Goal: Task Accomplishment & Management: Manage account settings

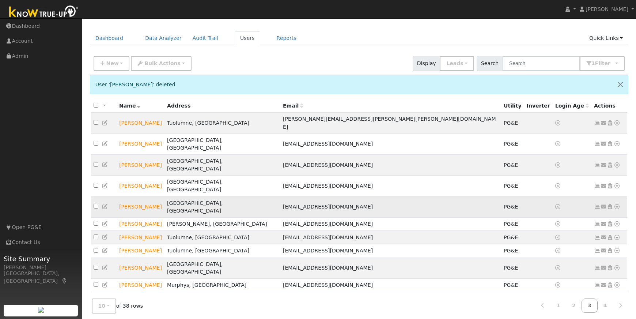
scroll to position [19, 0]
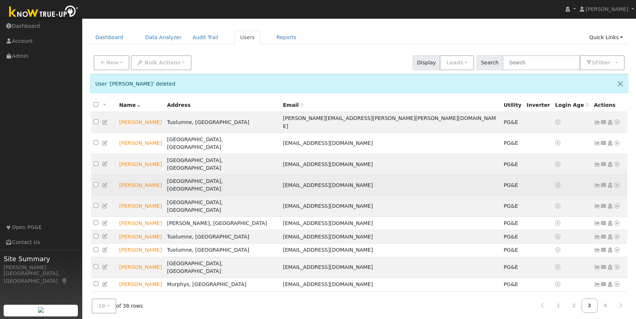
click at [617, 182] on icon at bounding box center [617, 184] width 7 height 5
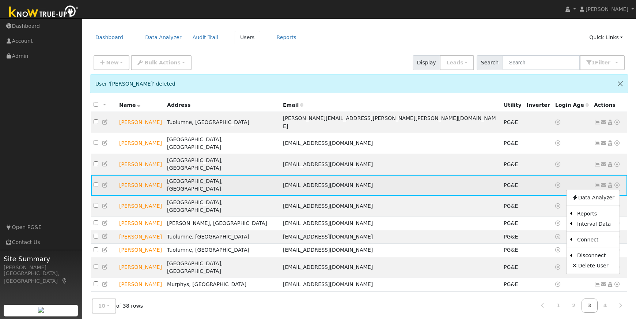
scroll to position [18, 0]
click at [593, 261] on link "Delete User" at bounding box center [593, 266] width 53 height 10
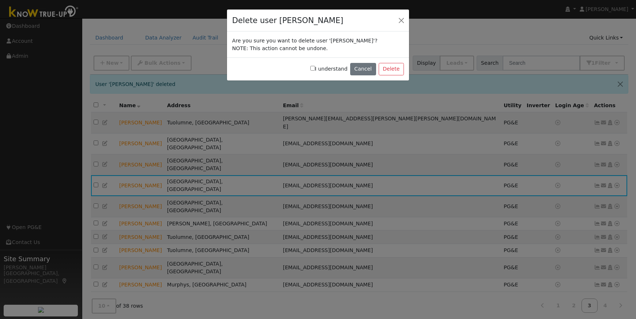
click at [315, 69] on input "I understand" at bounding box center [312, 68] width 5 height 5
checkbox input "true"
drag, startPoint x: 395, startPoint y: 69, endPoint x: 358, endPoint y: 69, distance: 36.2
click at [394, 69] on button "Delete" at bounding box center [391, 69] width 25 height 12
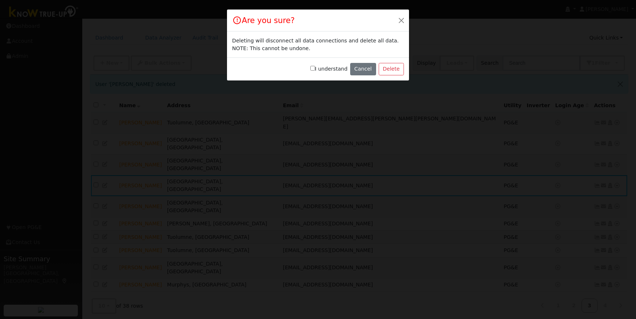
drag, startPoint x: 317, startPoint y: 68, endPoint x: 330, endPoint y: 70, distance: 13.3
click at [315, 68] on input "I understand" at bounding box center [312, 68] width 5 height 5
checkbox input "true"
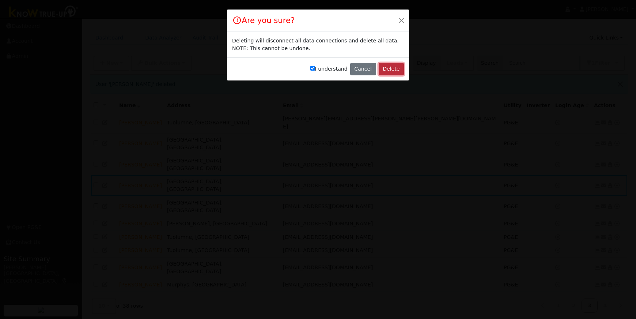
click at [388, 69] on button "Delete" at bounding box center [391, 69] width 25 height 12
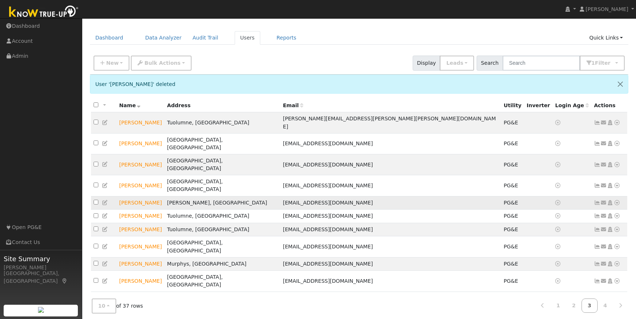
click at [619, 200] on icon at bounding box center [617, 202] width 7 height 5
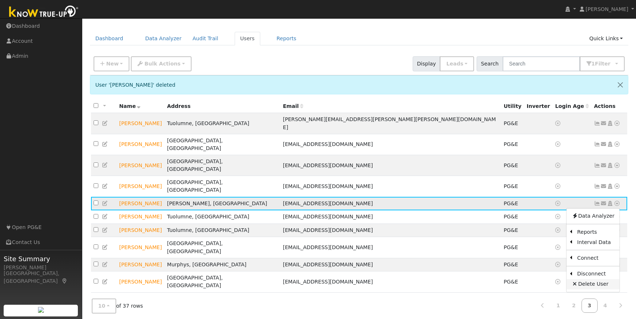
scroll to position [18, 0]
click at [598, 279] on link "Delete User" at bounding box center [593, 284] width 53 height 10
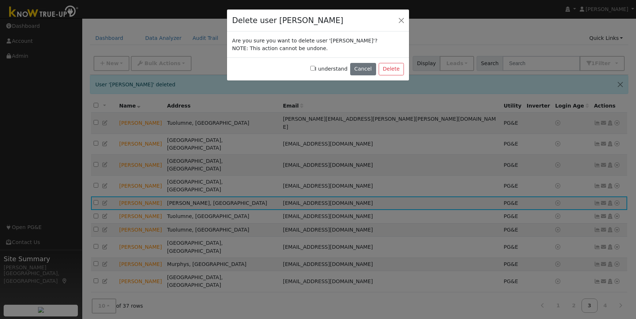
click at [315, 68] on input "I understand" at bounding box center [312, 68] width 5 height 5
checkbox input "true"
click at [393, 67] on button "Delete" at bounding box center [391, 69] width 25 height 12
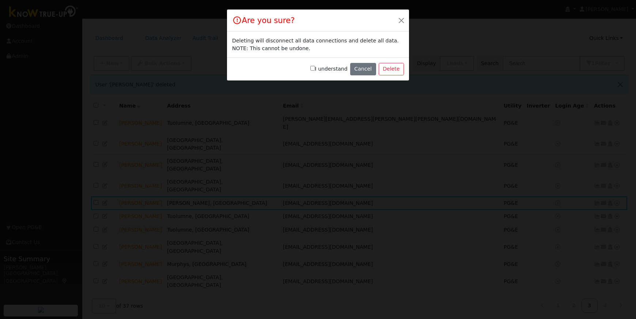
drag, startPoint x: 317, startPoint y: 69, endPoint x: 348, endPoint y: 69, distance: 31.1
click at [315, 69] on input "I understand" at bounding box center [312, 68] width 5 height 5
checkbox input "true"
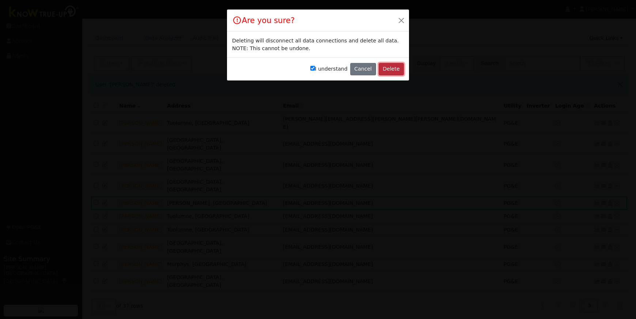
click at [394, 69] on button "Delete" at bounding box center [391, 69] width 25 height 12
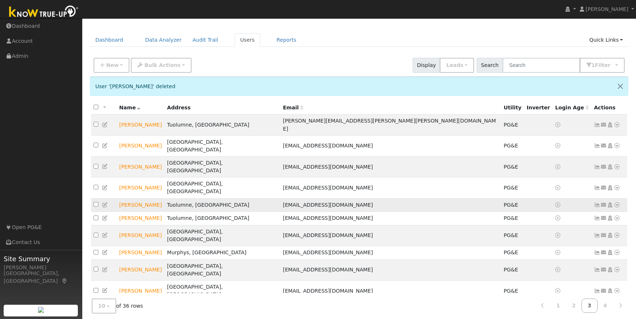
click at [618, 202] on icon at bounding box center [617, 204] width 7 height 5
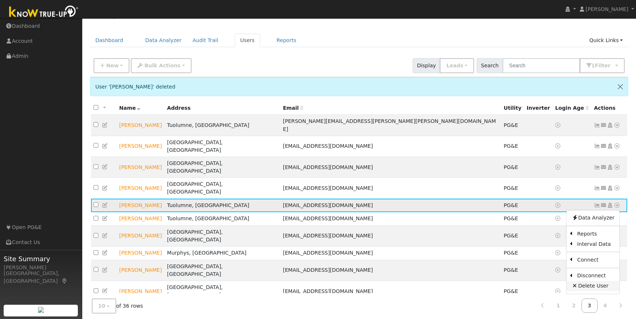
click at [595, 281] on link "Delete User" at bounding box center [593, 286] width 53 height 10
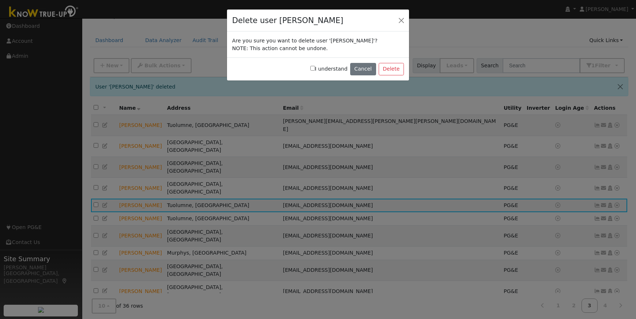
drag, startPoint x: 318, startPoint y: 68, endPoint x: 325, endPoint y: 68, distance: 6.9
click at [315, 68] on input "I understand" at bounding box center [312, 68] width 5 height 5
checkbox input "true"
click at [391, 67] on button "Delete" at bounding box center [391, 69] width 25 height 12
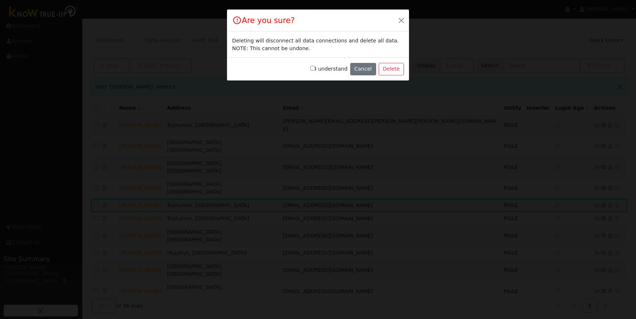
click at [315, 68] on input "I understand" at bounding box center [312, 68] width 5 height 5
checkbox input "true"
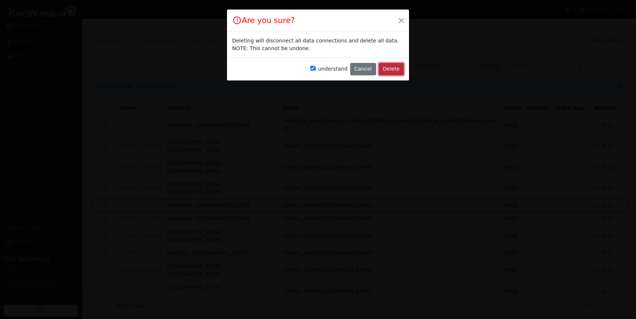
click at [389, 68] on button "Delete" at bounding box center [391, 69] width 25 height 12
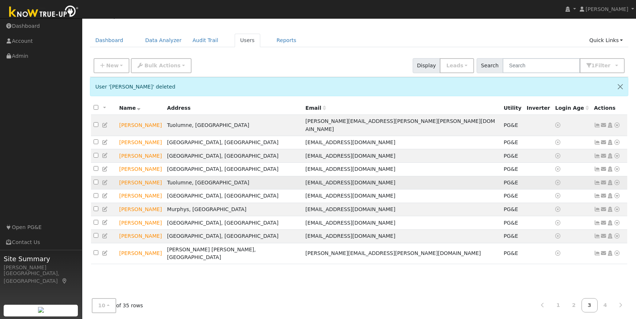
click at [618, 180] on icon at bounding box center [617, 182] width 7 height 5
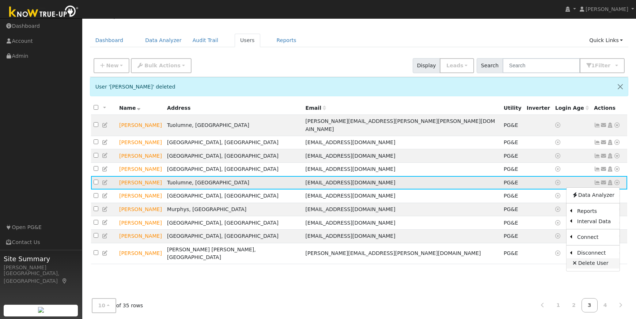
click at [588, 258] on link "Delete User" at bounding box center [593, 263] width 53 height 10
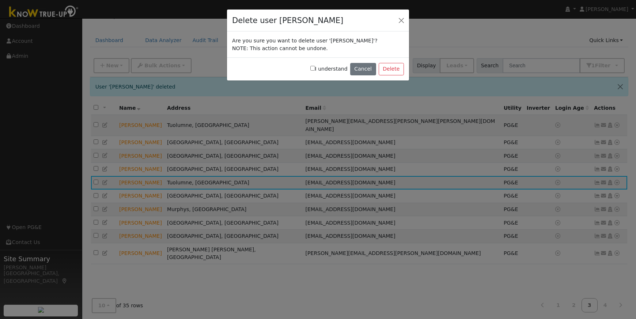
click at [315, 67] on input "I understand" at bounding box center [312, 68] width 5 height 5
checkbox input "true"
drag, startPoint x: 402, startPoint y: 65, endPoint x: 386, endPoint y: 67, distance: 16.5
click at [402, 65] on button "Delete" at bounding box center [391, 69] width 25 height 12
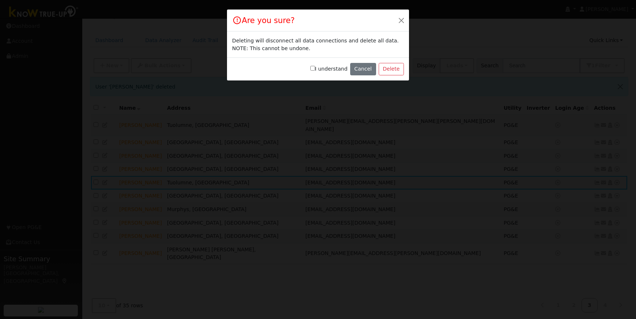
drag, startPoint x: 314, startPoint y: 69, endPoint x: 320, endPoint y: 68, distance: 6.3
click at [315, 69] on input "I understand" at bounding box center [312, 68] width 5 height 5
checkbox input "true"
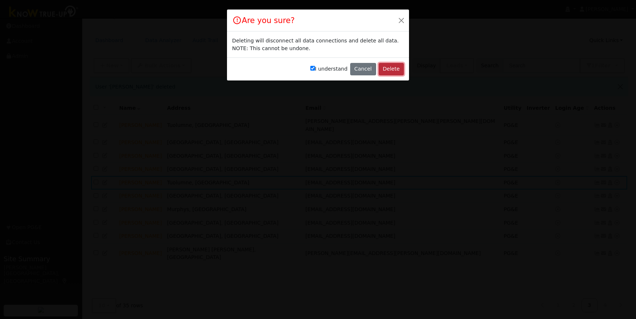
click at [393, 68] on button "Delete" at bounding box center [391, 69] width 25 height 12
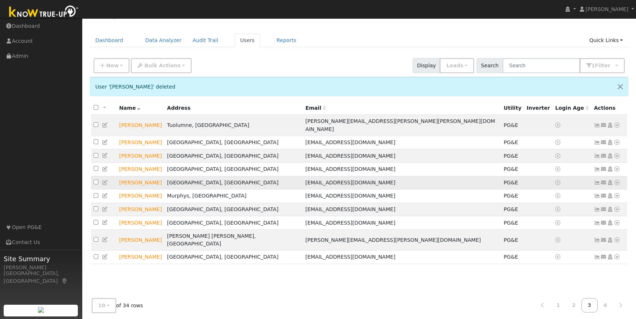
click at [617, 180] on icon at bounding box center [617, 182] width 7 height 5
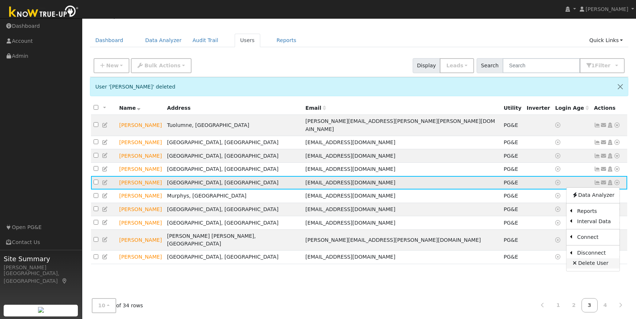
click at [595, 258] on link "Delete User" at bounding box center [593, 263] width 53 height 10
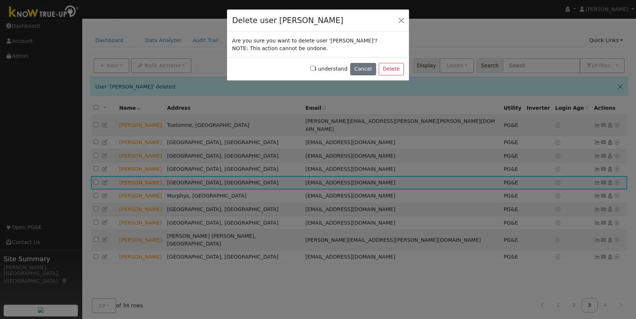
click at [315, 68] on input "I understand" at bounding box center [312, 68] width 5 height 5
checkbox input "true"
drag, startPoint x: 392, startPoint y: 65, endPoint x: 350, endPoint y: 66, distance: 41.7
click at [392, 65] on button "Delete" at bounding box center [391, 69] width 25 height 12
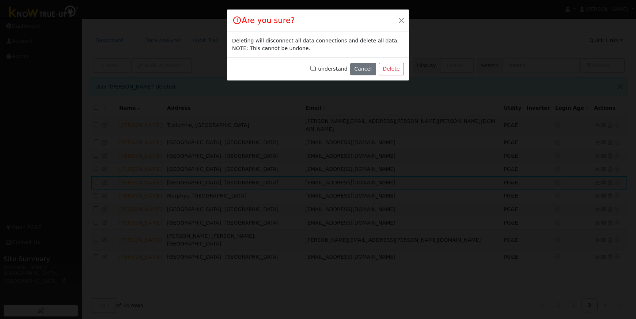
drag, startPoint x: 315, startPoint y: 68, endPoint x: 320, endPoint y: 69, distance: 4.4
click at [315, 68] on input "I understand" at bounding box center [312, 68] width 5 height 5
checkbox input "true"
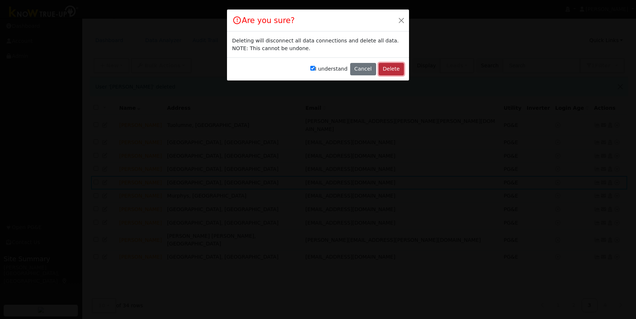
click at [388, 69] on button "Delete" at bounding box center [391, 69] width 25 height 12
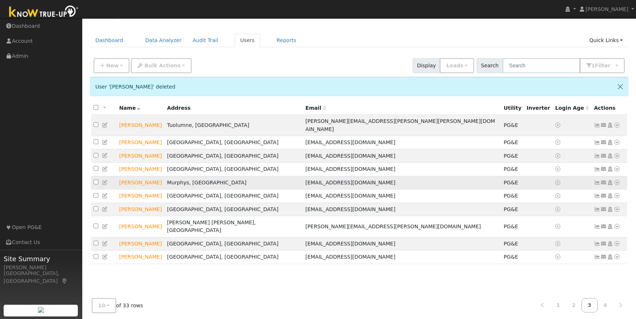
click at [618, 180] on icon at bounding box center [617, 182] width 7 height 5
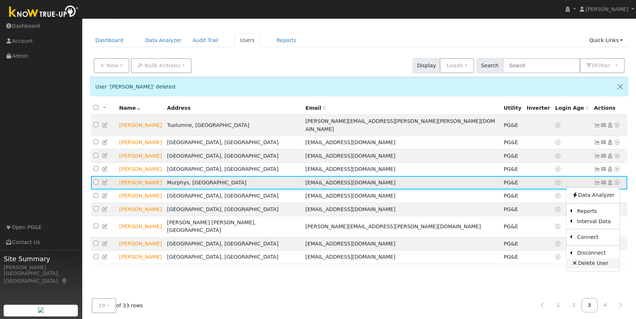
click at [596, 258] on link "Delete User" at bounding box center [593, 263] width 53 height 10
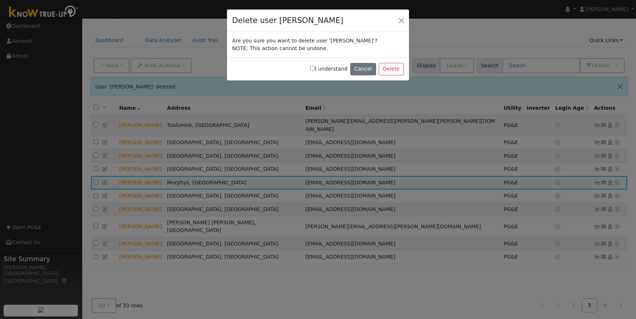
click at [318, 66] on label "I understand" at bounding box center [328, 69] width 37 height 8
click at [315, 66] on input "I understand" at bounding box center [312, 68] width 5 height 5
checkbox input "true"
drag, startPoint x: 393, startPoint y: 70, endPoint x: 347, endPoint y: 68, distance: 46.1
click at [393, 70] on button "Delete" at bounding box center [391, 69] width 25 height 12
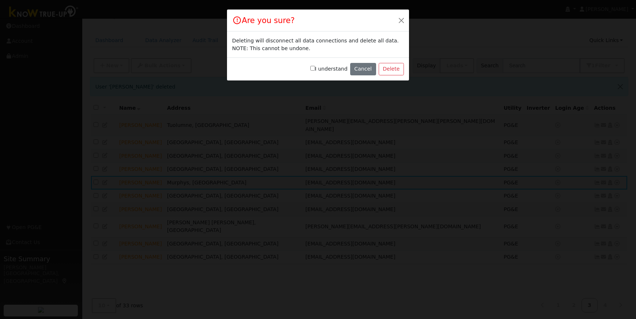
click at [315, 69] on input "I understand" at bounding box center [312, 68] width 5 height 5
checkbox input "true"
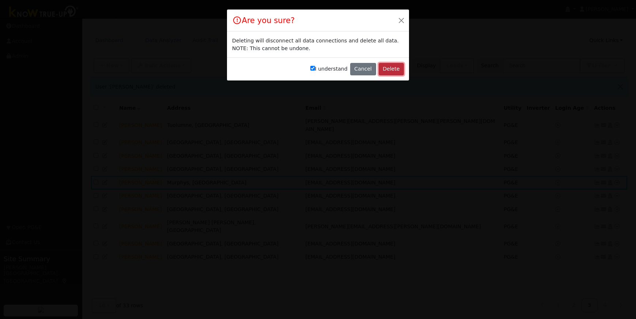
click at [387, 71] on button "Delete" at bounding box center [391, 69] width 25 height 12
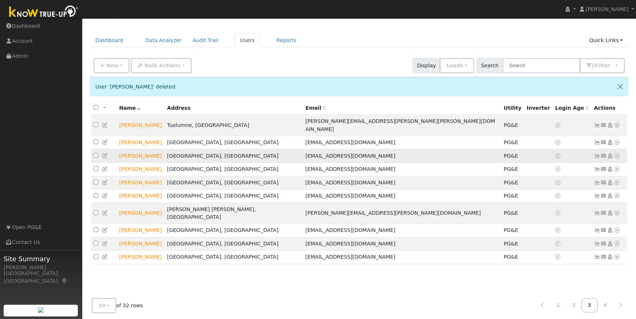
click at [618, 153] on icon at bounding box center [617, 155] width 7 height 5
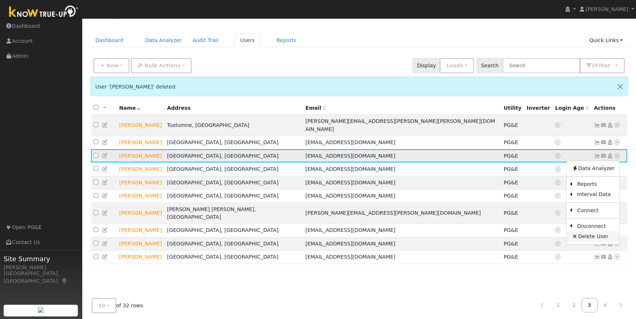
click at [592, 231] on link "Delete User" at bounding box center [593, 236] width 53 height 10
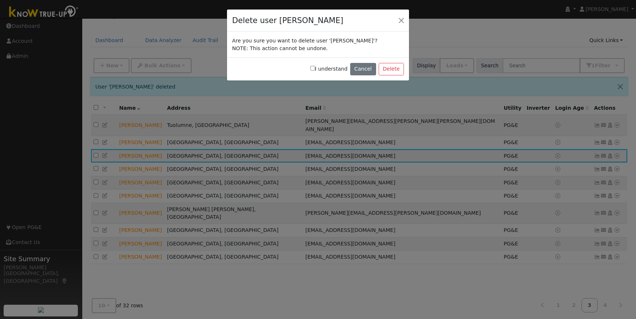
click at [315, 68] on input "I understand" at bounding box center [312, 68] width 5 height 5
checkbox input "true"
drag, startPoint x: 385, startPoint y: 70, endPoint x: 381, endPoint y: 70, distance: 4.0
click at [385, 70] on button "Delete" at bounding box center [391, 69] width 25 height 12
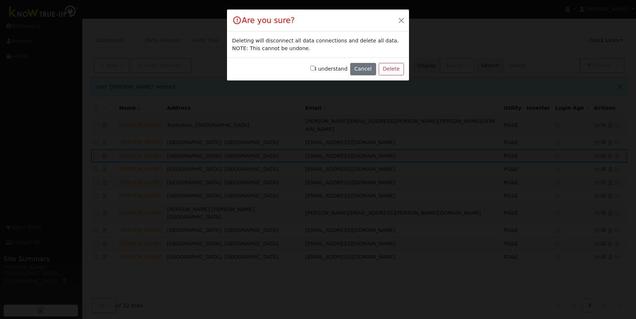
drag, startPoint x: 316, startPoint y: 67, endPoint x: 339, endPoint y: 71, distance: 24.0
click at [315, 67] on input "I understand" at bounding box center [312, 68] width 5 height 5
checkbox input "true"
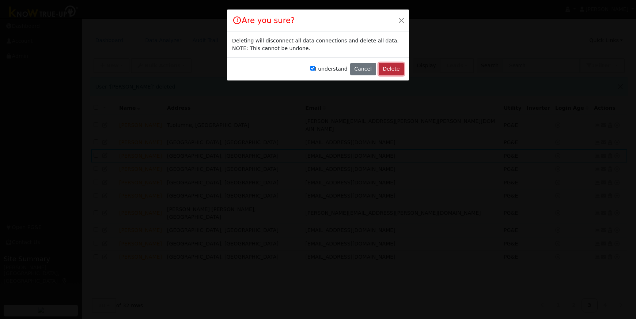
click at [392, 71] on button "Delete" at bounding box center [391, 69] width 25 height 12
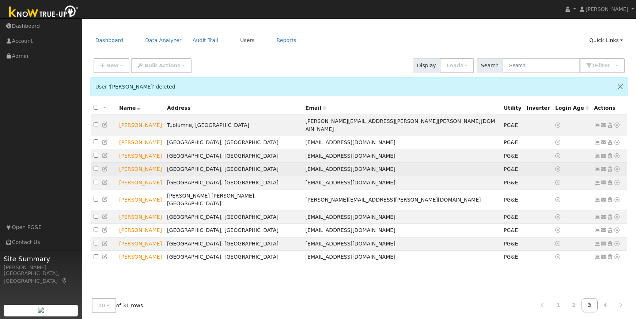
scroll to position [15, 0]
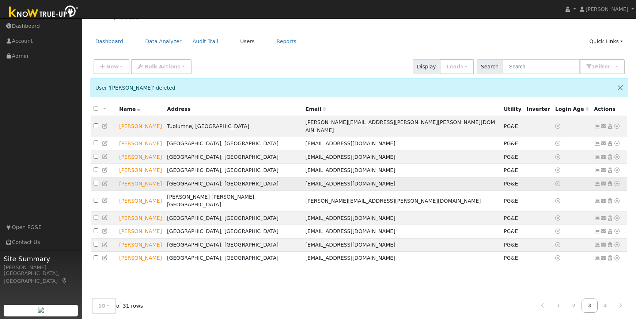
click at [618, 180] on link at bounding box center [617, 184] width 7 height 8
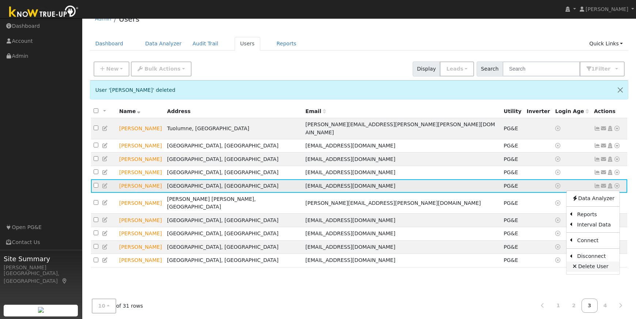
click at [587, 261] on link "Delete User" at bounding box center [593, 266] width 53 height 10
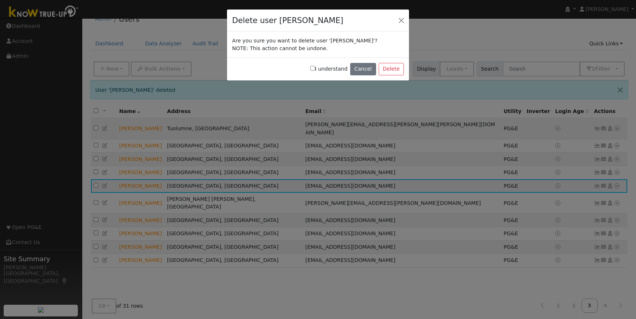
click at [315, 69] on input "I understand" at bounding box center [312, 68] width 5 height 5
checkbox input "true"
drag, startPoint x: 394, startPoint y: 71, endPoint x: 389, endPoint y: 71, distance: 4.4
click at [394, 71] on button "Delete" at bounding box center [391, 69] width 25 height 12
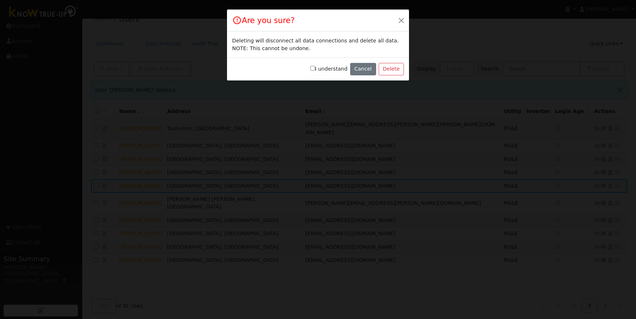
click at [315, 69] on input "I understand" at bounding box center [312, 68] width 5 height 5
checkbox input "true"
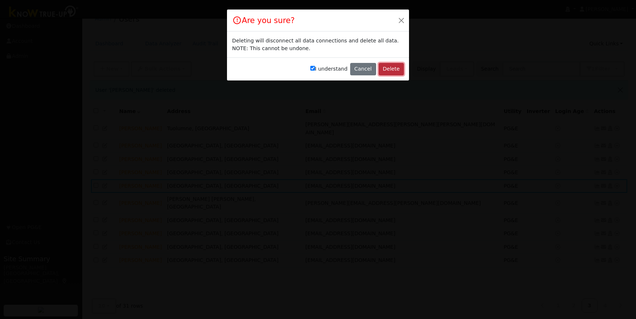
click at [399, 73] on button "Delete" at bounding box center [391, 69] width 25 height 12
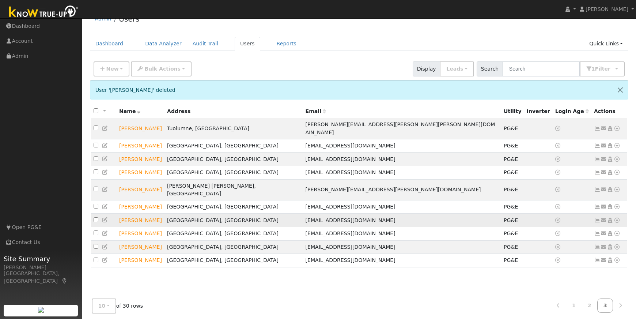
click at [618, 218] on icon at bounding box center [617, 220] width 7 height 5
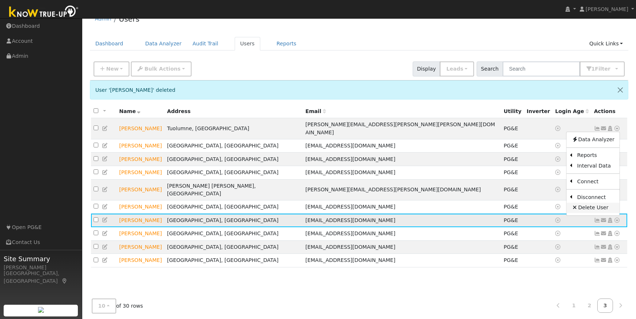
click at [604, 203] on link "Delete User" at bounding box center [593, 208] width 53 height 10
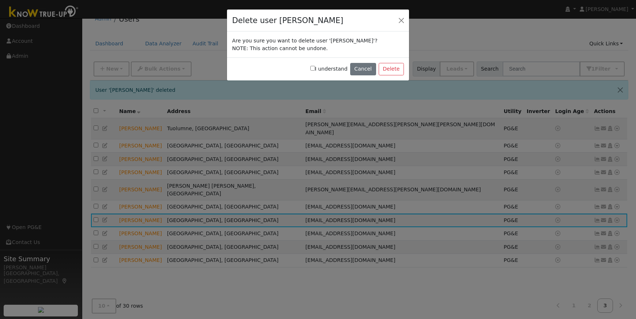
drag, startPoint x: 318, startPoint y: 70, endPoint x: 327, endPoint y: 69, distance: 9.6
click at [315, 70] on input "I understand" at bounding box center [312, 68] width 5 height 5
checkbox input "true"
drag, startPoint x: 388, startPoint y: 68, endPoint x: 341, endPoint y: 69, distance: 47.2
click at [388, 68] on button "Delete" at bounding box center [391, 69] width 25 height 12
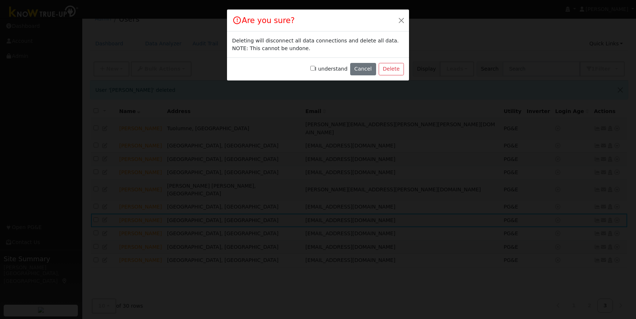
click at [315, 69] on input "I understand" at bounding box center [312, 68] width 5 height 5
checkbox input "true"
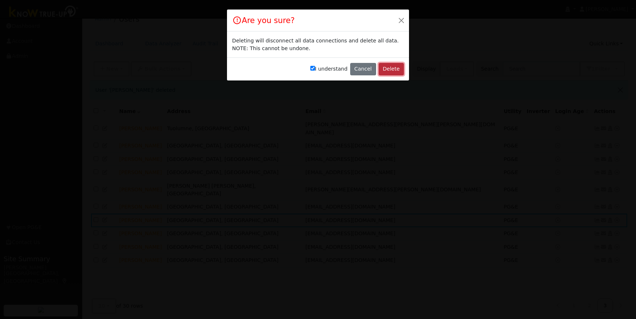
click at [382, 67] on button "Delete" at bounding box center [391, 69] width 25 height 12
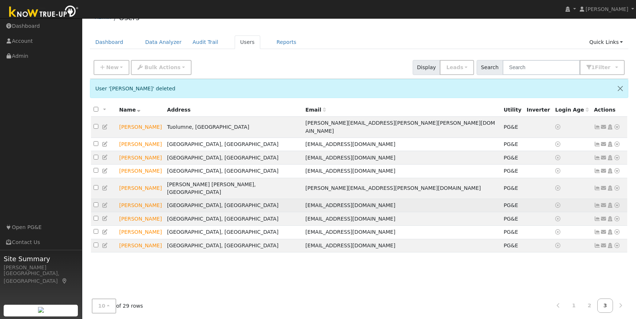
scroll to position [14, 0]
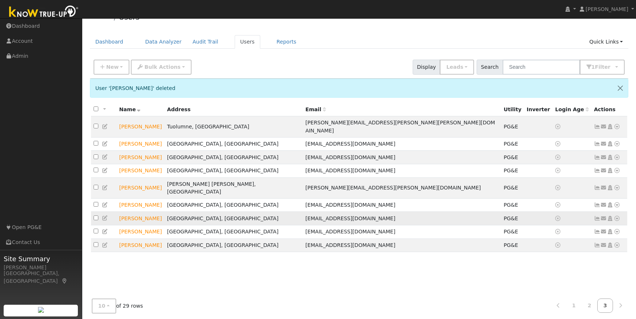
click at [618, 216] on icon at bounding box center [617, 218] width 7 height 5
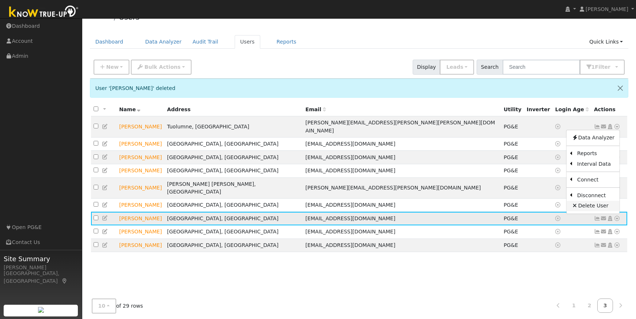
click at [594, 201] on link "Delete User" at bounding box center [593, 206] width 53 height 10
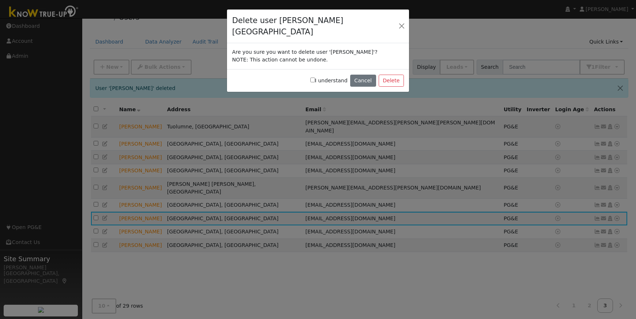
click at [314, 69] on div "I understand Cancel Delete" at bounding box center [318, 80] width 182 height 23
click at [315, 78] on input "I understand" at bounding box center [312, 80] width 5 height 5
checkbox input "true"
click at [389, 75] on button "Delete" at bounding box center [391, 81] width 25 height 12
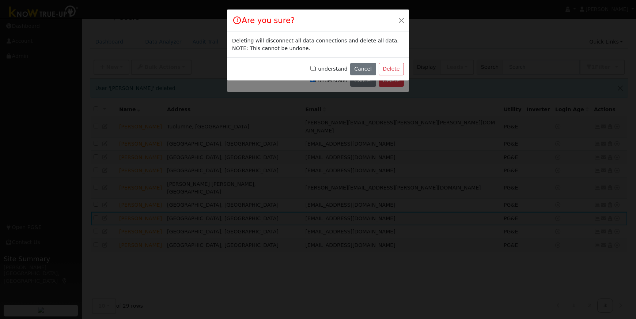
drag, startPoint x: 316, startPoint y: 68, endPoint x: 320, endPoint y: 68, distance: 3.7
click at [315, 68] on input "I understand" at bounding box center [312, 68] width 5 height 5
checkbox input "true"
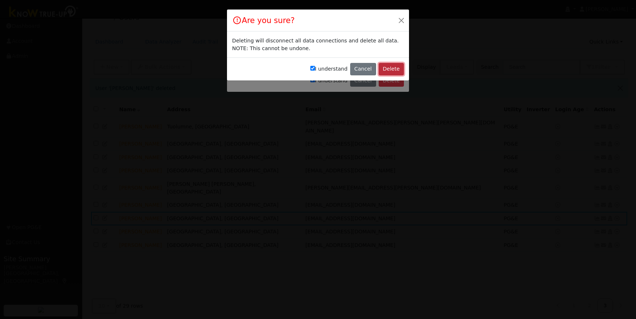
click at [396, 69] on button "Delete" at bounding box center [391, 69] width 25 height 12
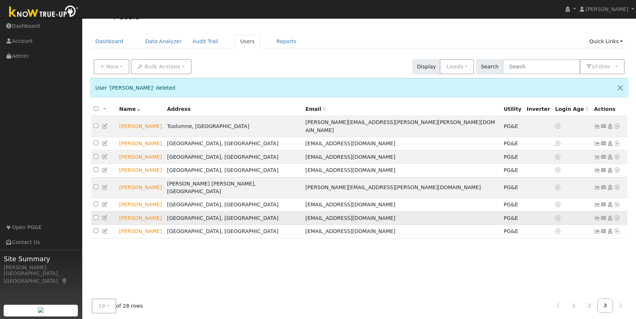
click at [618, 215] on icon at bounding box center [617, 217] width 7 height 5
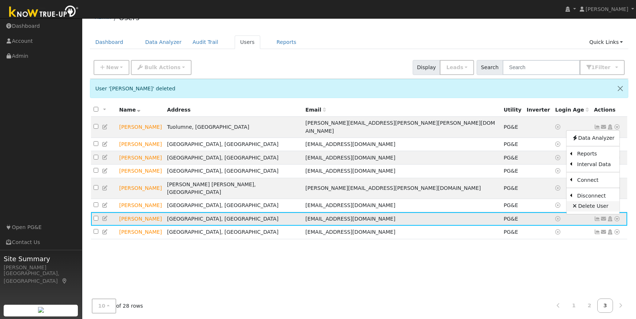
click at [594, 201] on link "Delete User" at bounding box center [593, 206] width 53 height 10
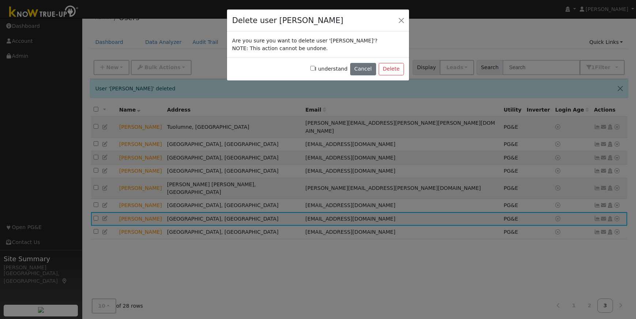
click at [315, 69] on input "I understand" at bounding box center [312, 68] width 5 height 5
checkbox input "true"
drag, startPoint x: 388, startPoint y: 69, endPoint x: 382, endPoint y: 69, distance: 6.6
click at [388, 69] on button "Delete" at bounding box center [391, 69] width 25 height 12
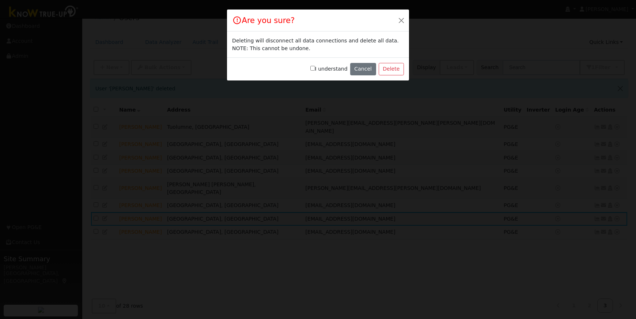
click at [314, 68] on input "I understand" at bounding box center [312, 68] width 5 height 5
checkbox input "true"
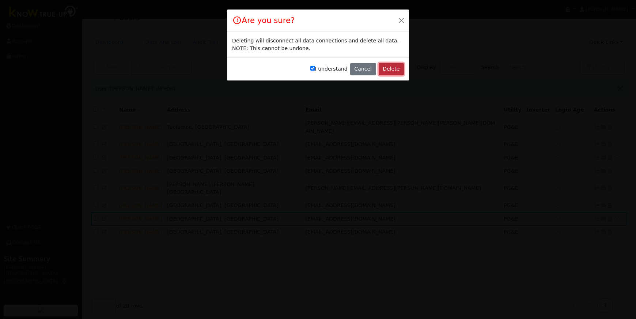
click at [389, 69] on button "Delete" at bounding box center [391, 69] width 25 height 12
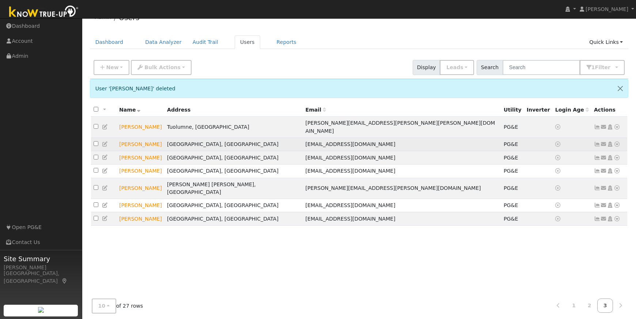
scroll to position [19, 0]
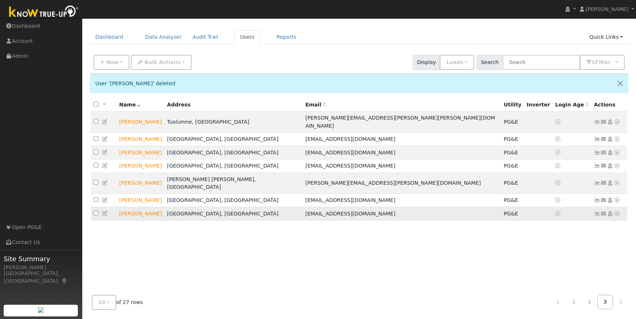
click at [618, 211] on icon at bounding box center [617, 213] width 7 height 5
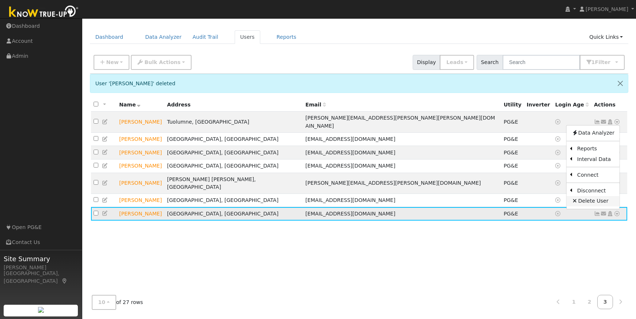
click at [595, 196] on link "Delete User" at bounding box center [593, 201] width 53 height 10
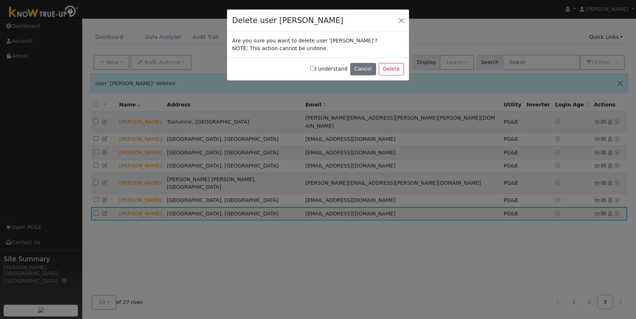
drag, startPoint x: 314, startPoint y: 68, endPoint x: 324, endPoint y: 68, distance: 10.3
click at [314, 68] on div "I understand Cancel Delete" at bounding box center [318, 68] width 182 height 23
drag, startPoint x: 317, startPoint y: 68, endPoint x: 321, endPoint y: 68, distance: 4.0
click at [315, 68] on input "I understand" at bounding box center [312, 68] width 5 height 5
checkbox input "true"
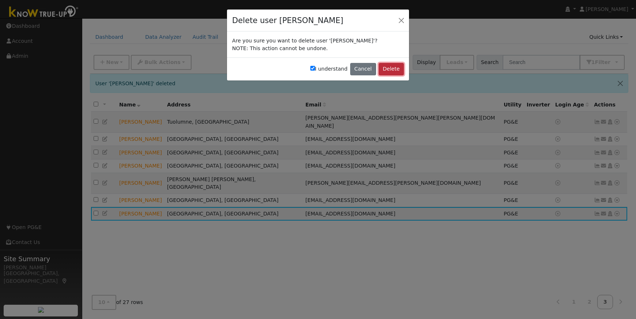
click at [385, 71] on button "Delete" at bounding box center [391, 69] width 25 height 12
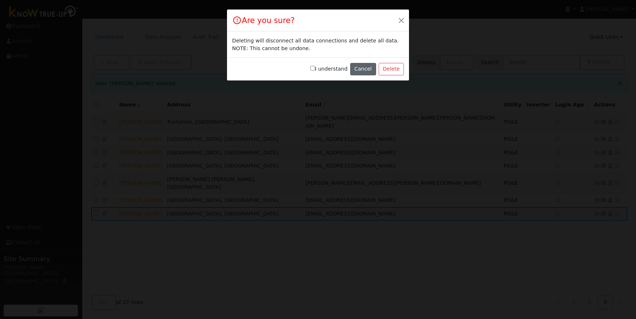
drag, startPoint x: 317, startPoint y: 68, endPoint x: 366, endPoint y: 68, distance: 49.0
click at [315, 68] on input "I understand" at bounding box center [312, 68] width 5 height 5
checkbox input "true"
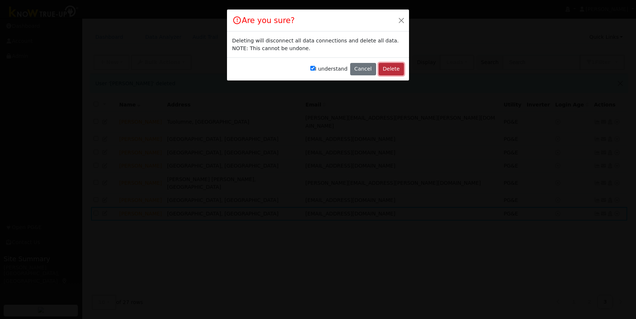
click at [391, 70] on button "Delete" at bounding box center [391, 69] width 25 height 12
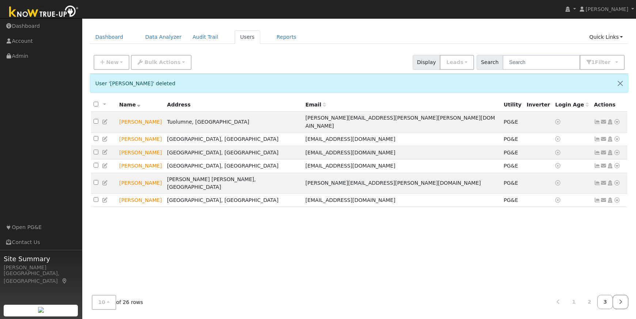
click at [622, 302] on link at bounding box center [621, 302] width 16 height 14
click at [588, 302] on link "2" at bounding box center [590, 302] width 16 height 14
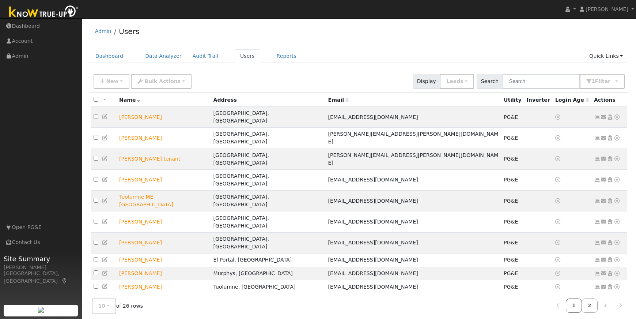
click at [576, 298] on link "1" at bounding box center [574, 305] width 16 height 14
